Goal: Task Accomplishment & Management: Manage account settings

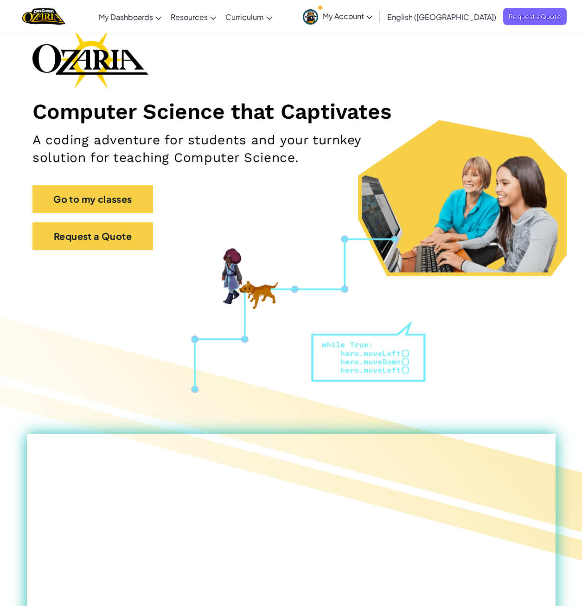
scroll to position [46, 0]
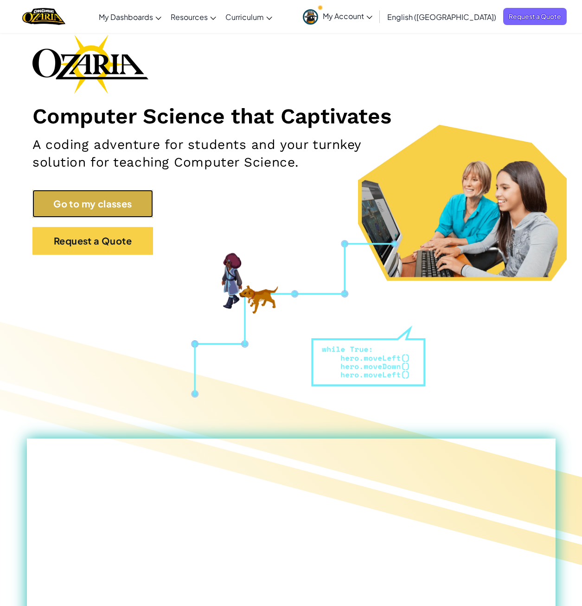
click at [119, 207] on link "Go to my classes" at bounding box center [92, 204] width 121 height 28
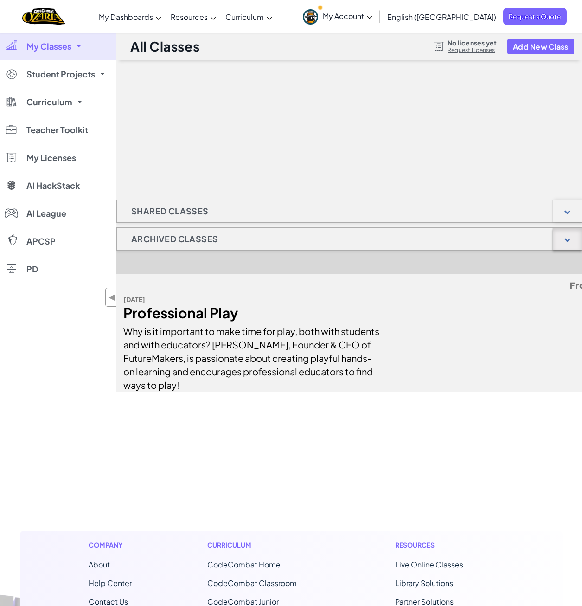
click at [564, 241] on div at bounding box center [567, 239] width 29 height 22
click at [558, 212] on div at bounding box center [567, 211] width 29 height 22
click at [63, 71] on span "Student Projects" at bounding box center [60, 74] width 69 height 8
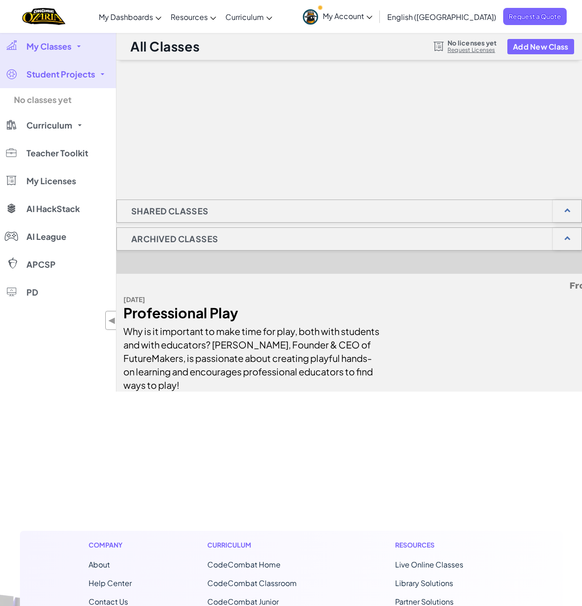
click at [102, 77] on link "Student Projects" at bounding box center [58, 74] width 116 height 28
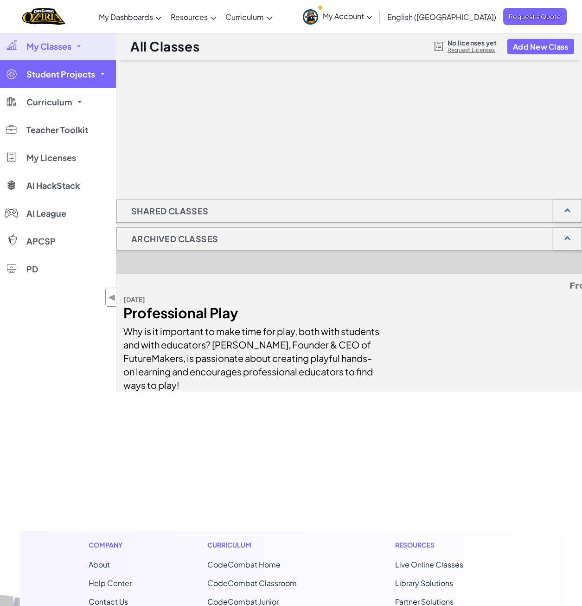
click at [102, 77] on link "Student Projects" at bounding box center [58, 74] width 116 height 28
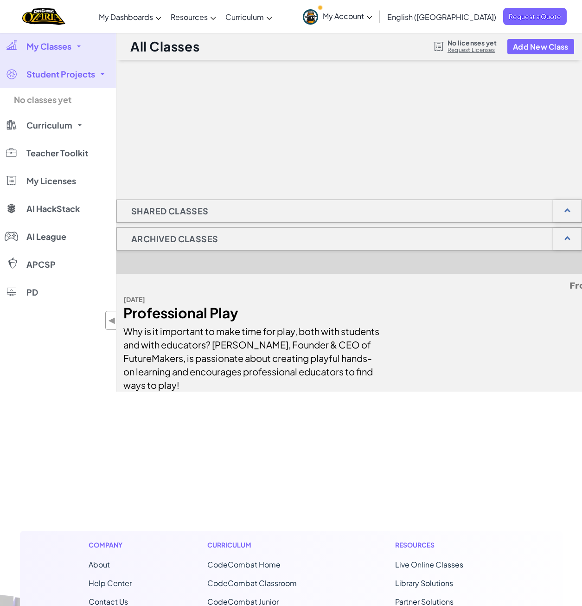
click at [373, 12] on span "My Account" at bounding box center [348, 16] width 50 height 10
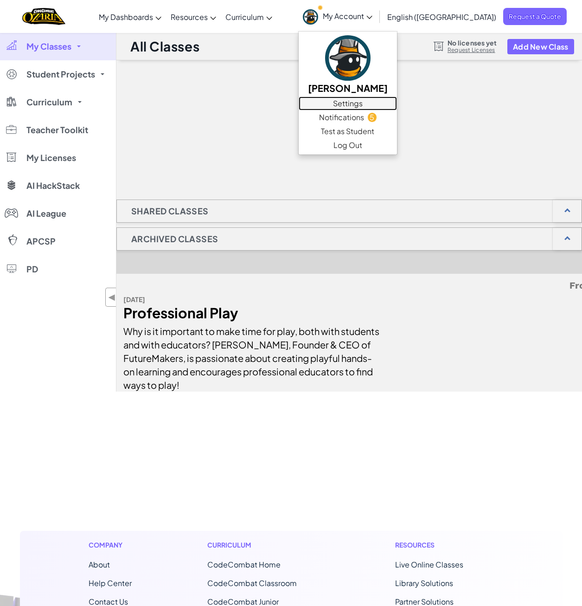
click at [391, 105] on link "Settings" at bounding box center [348, 104] width 98 height 14
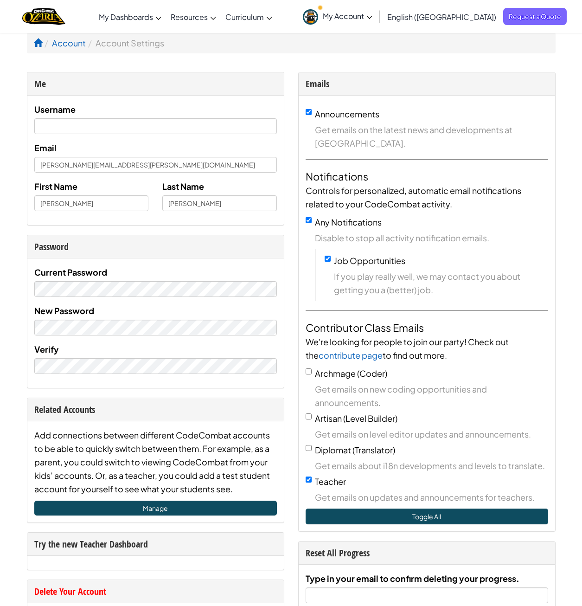
click at [373, 13] on span "My Account" at bounding box center [348, 16] width 50 height 10
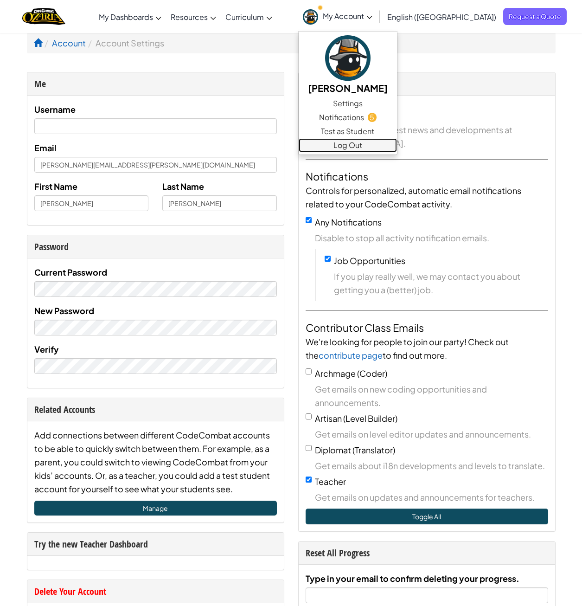
click at [396, 144] on link "Log Out" at bounding box center [348, 145] width 98 height 14
